Goal: Entertainment & Leisure: Consume media (video, audio)

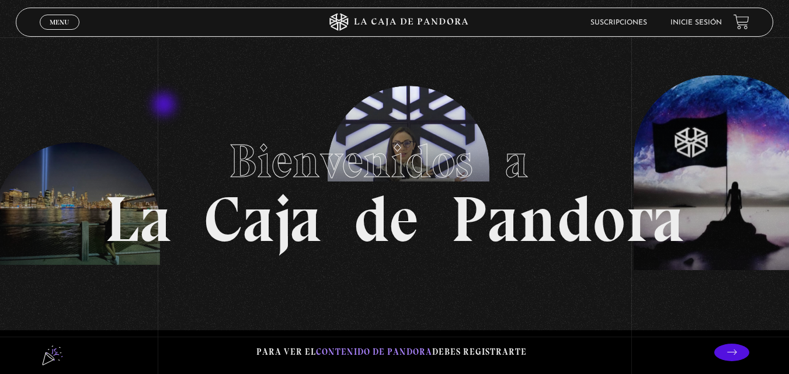
click at [167, 105] on section "Bienvenidos a La Caja de Pandora" at bounding box center [394, 187] width 789 height 374
click at [60, 29] on div "Menu Cerrar" at bounding box center [158, 22] width 237 height 28
click at [712, 22] on link "Inicie sesión" at bounding box center [695, 22] width 51 height 7
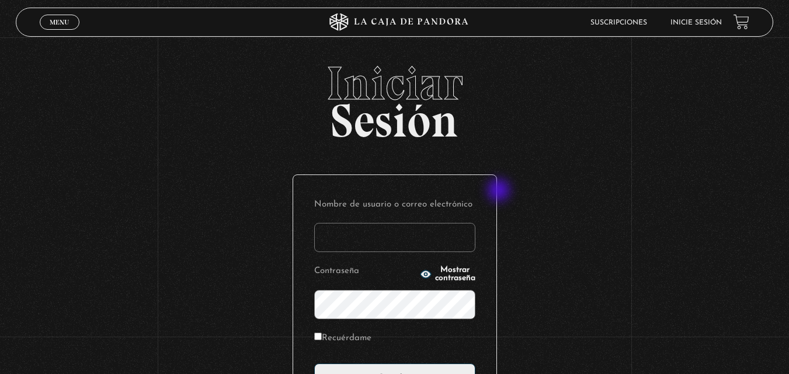
scroll to position [117, 0]
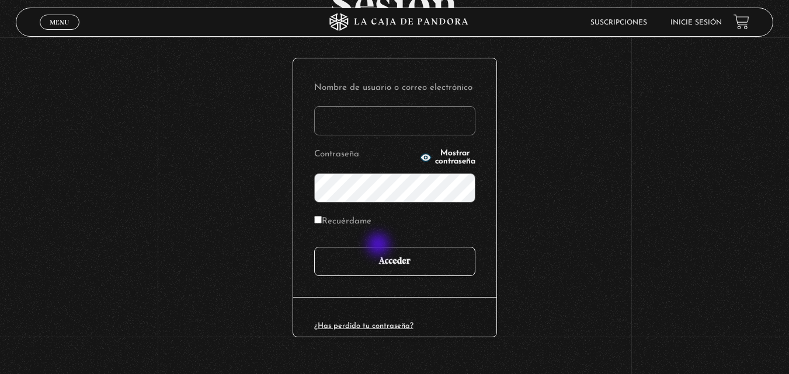
type input "animarte1905"
click at [379, 262] on input "Acceder" at bounding box center [394, 261] width 161 height 29
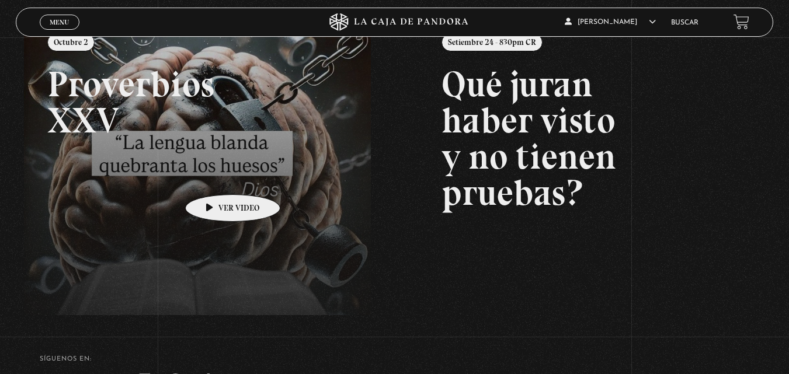
scroll to position [51, 0]
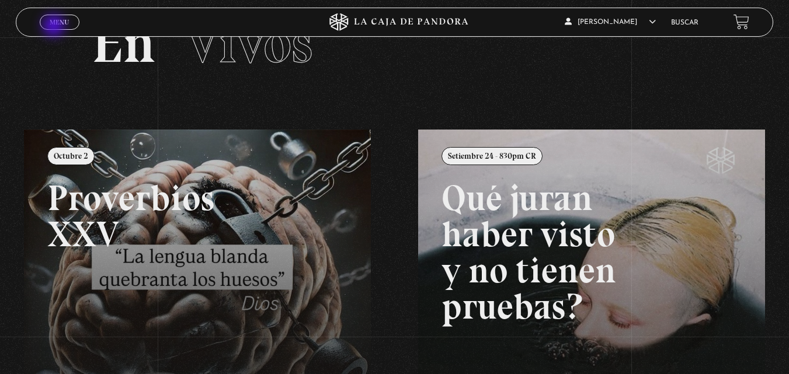
click at [55, 25] on span "Menu" at bounding box center [59, 22] width 19 height 7
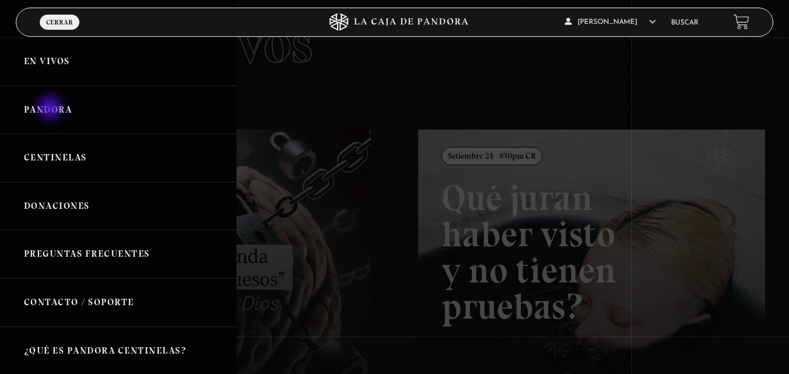
click at [51, 109] on link "Pandora" at bounding box center [118, 110] width 237 height 48
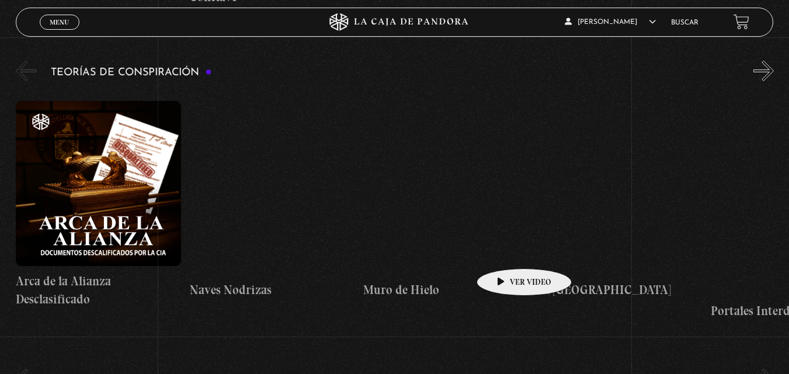
scroll to position [2336, 0]
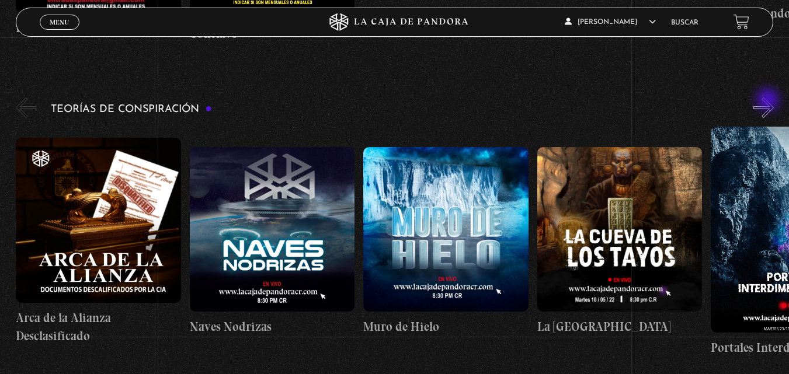
click at [769, 101] on button "»" at bounding box center [763, 108] width 20 height 20
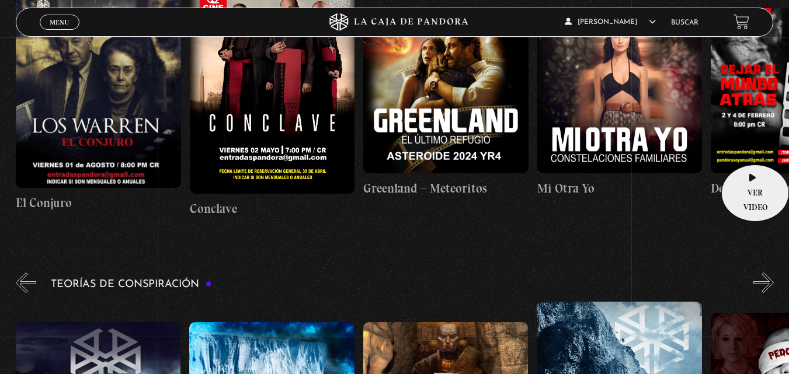
scroll to position [2044, 0]
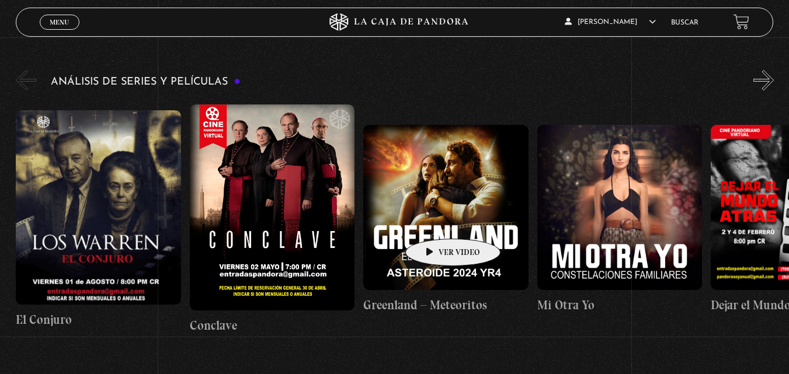
click at [435, 221] on figure at bounding box center [445, 207] width 165 height 165
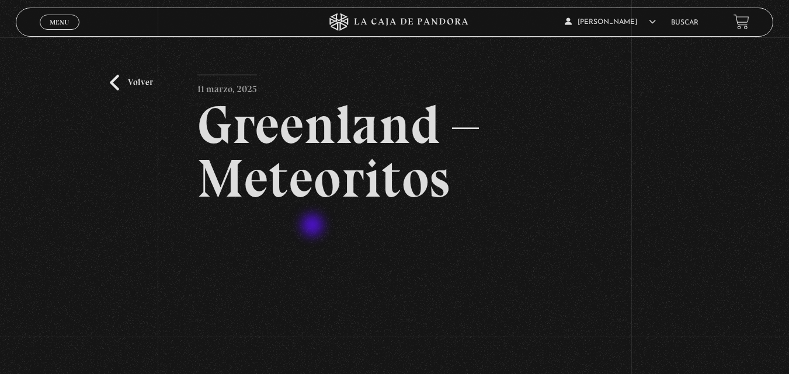
scroll to position [117, 0]
